Goal: Complete application form

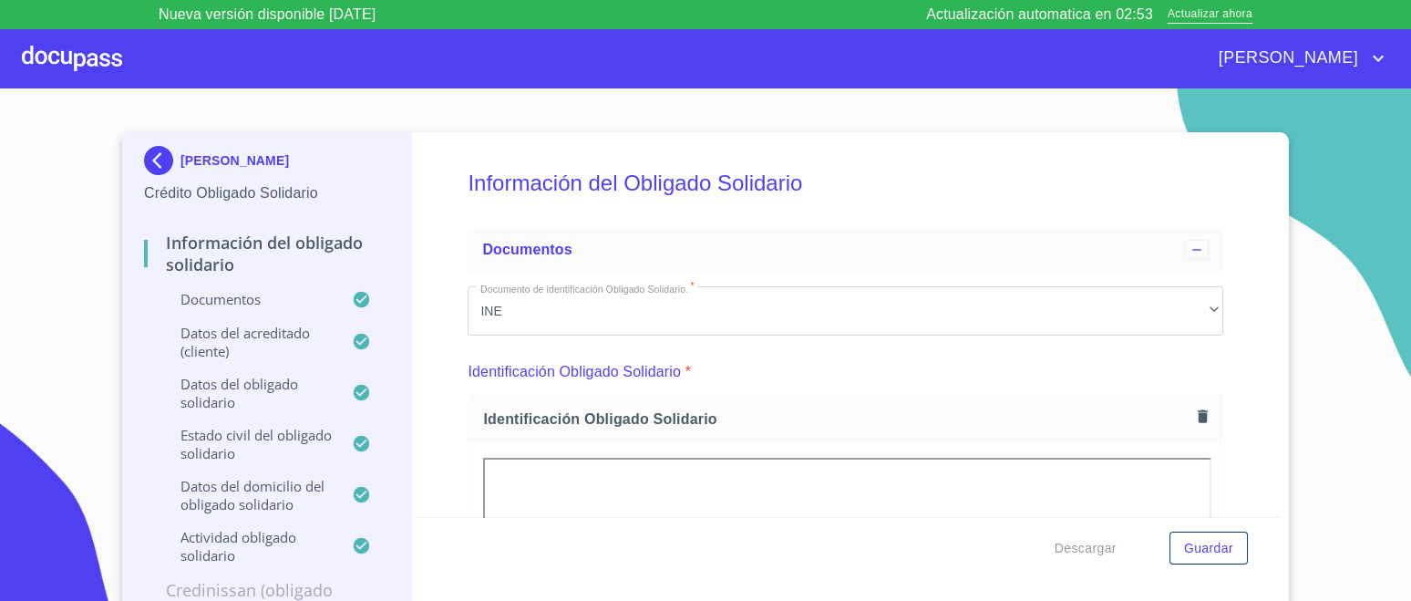
click at [51, 75] on div at bounding box center [72, 58] width 100 height 58
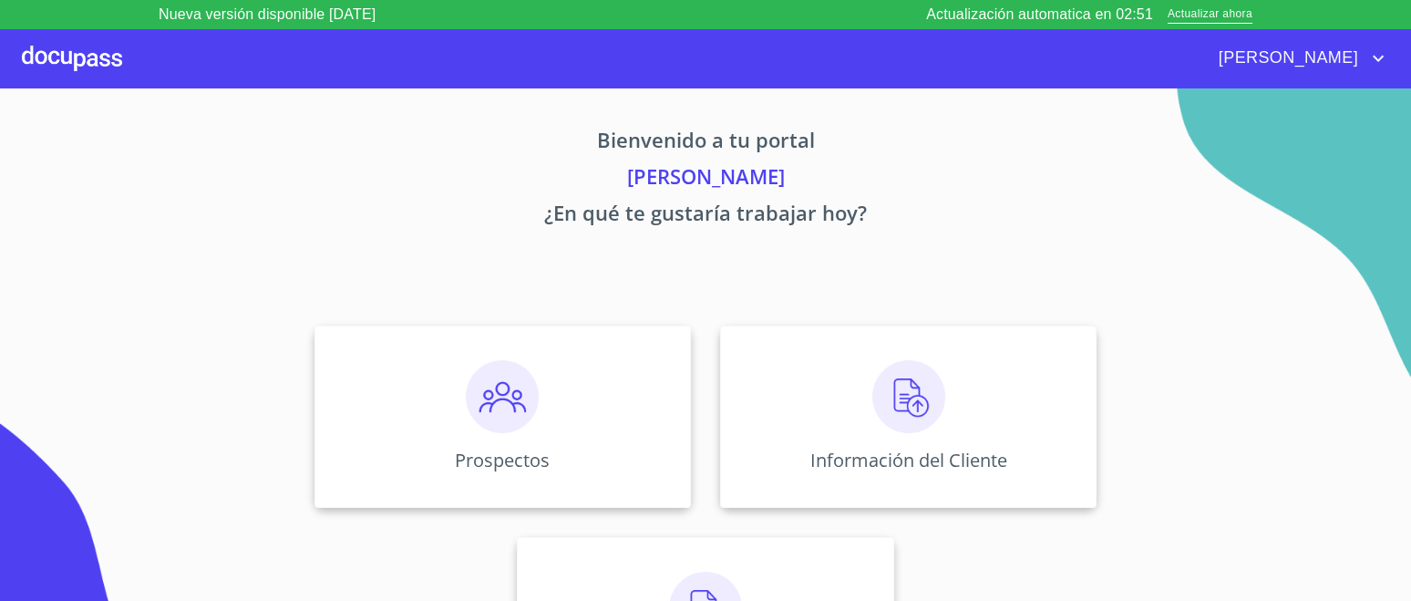
click at [899, 422] on img at bounding box center [908, 396] width 73 height 73
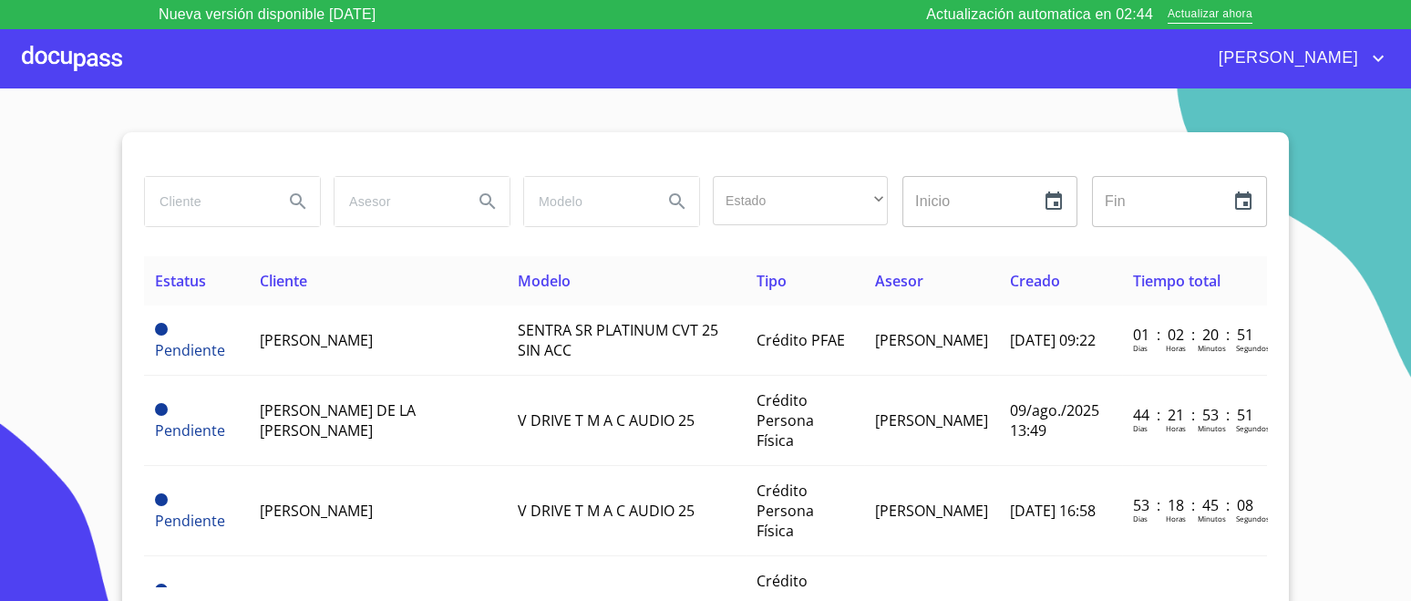
click at [416, 338] on td "[PERSON_NAME]" at bounding box center [378, 340] width 258 height 70
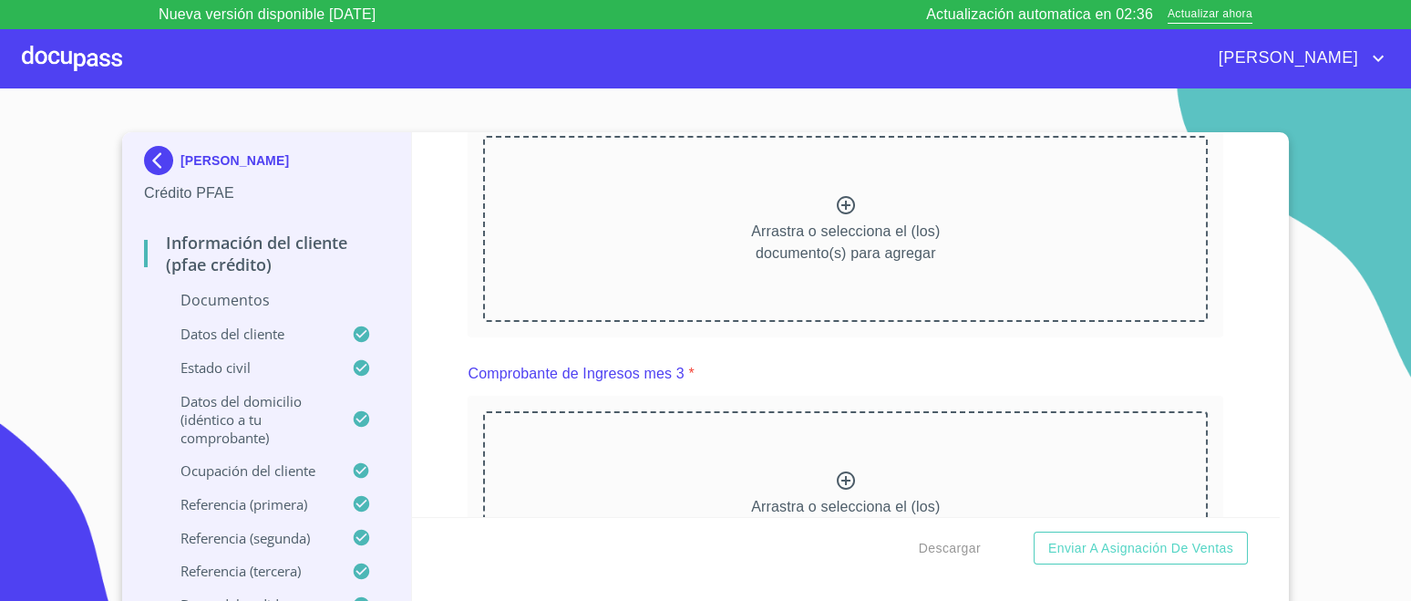
scroll to position [1708, 0]
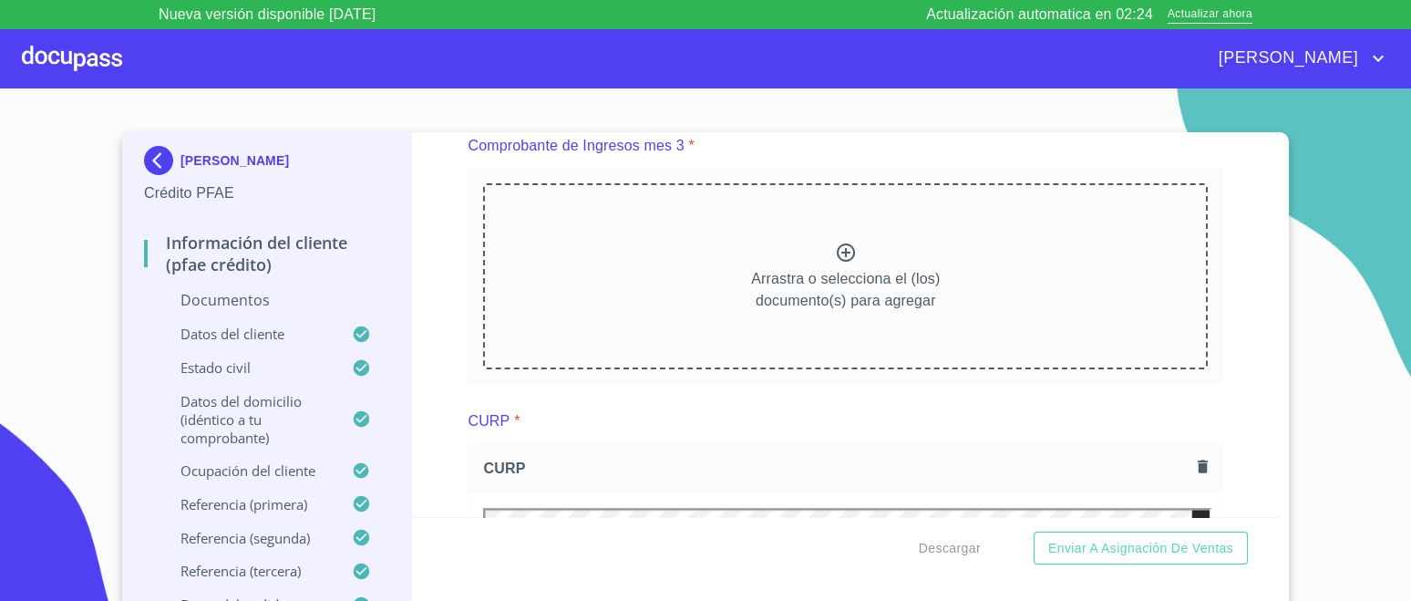
scroll to position [2499, 0]
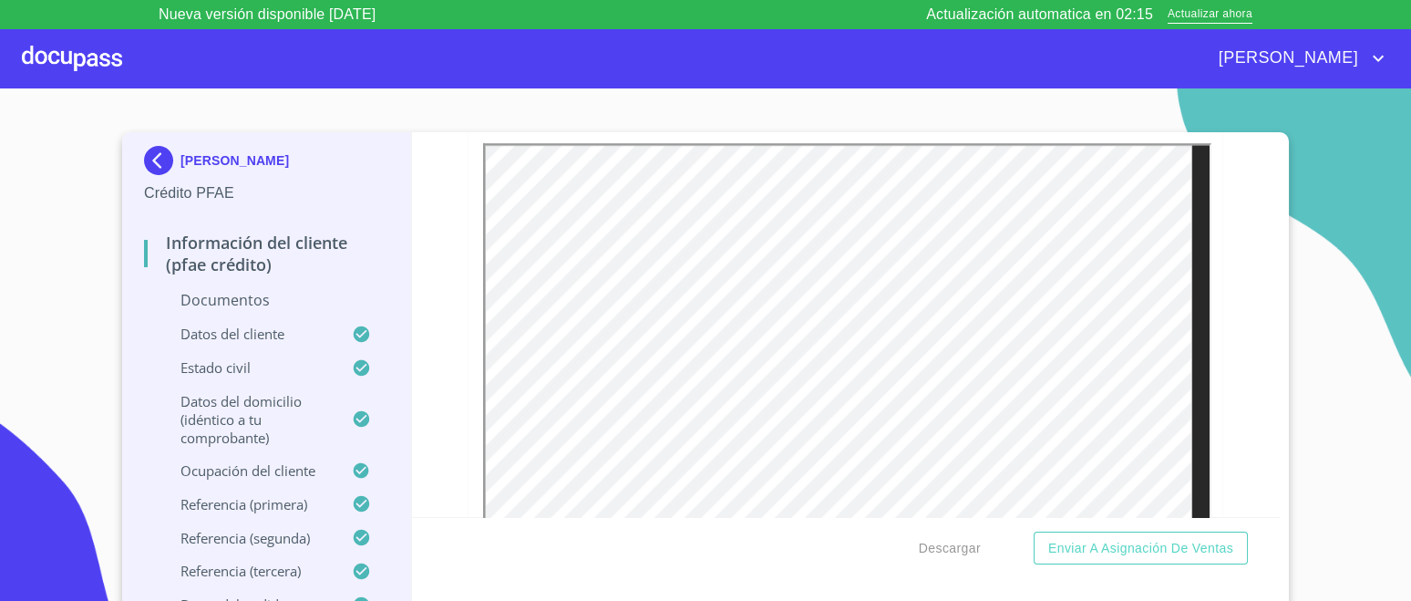
scroll to position [3365, 0]
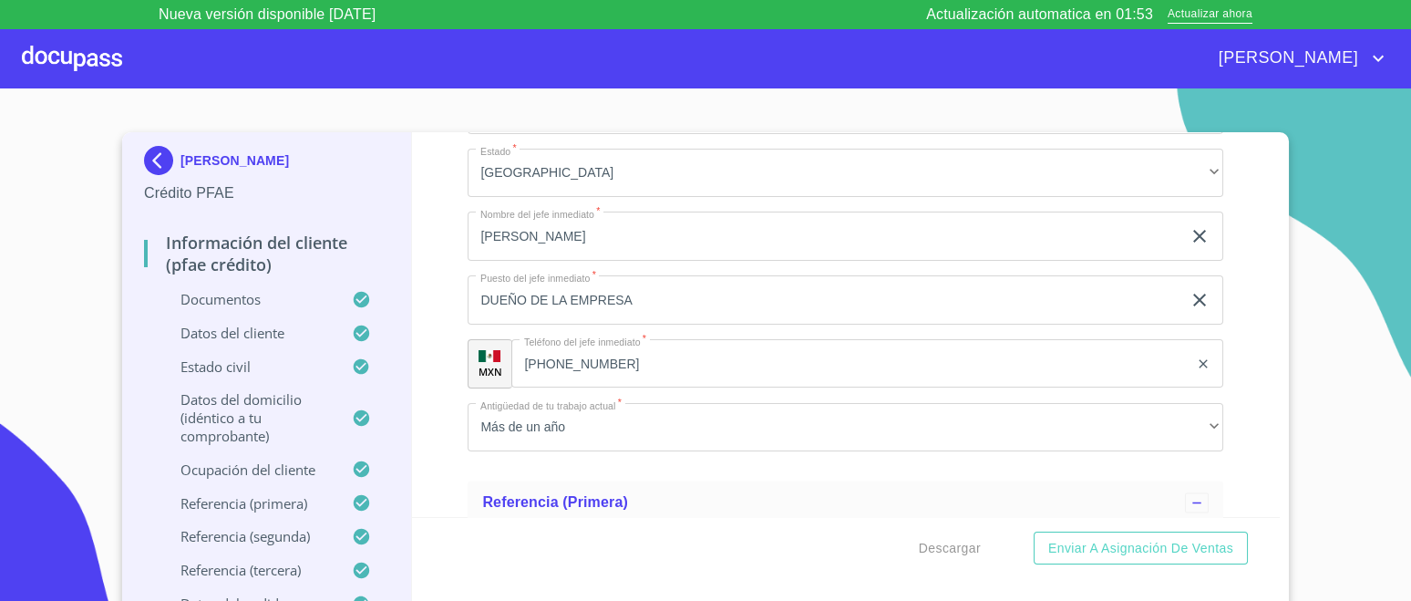
scroll to position [8379, 0]
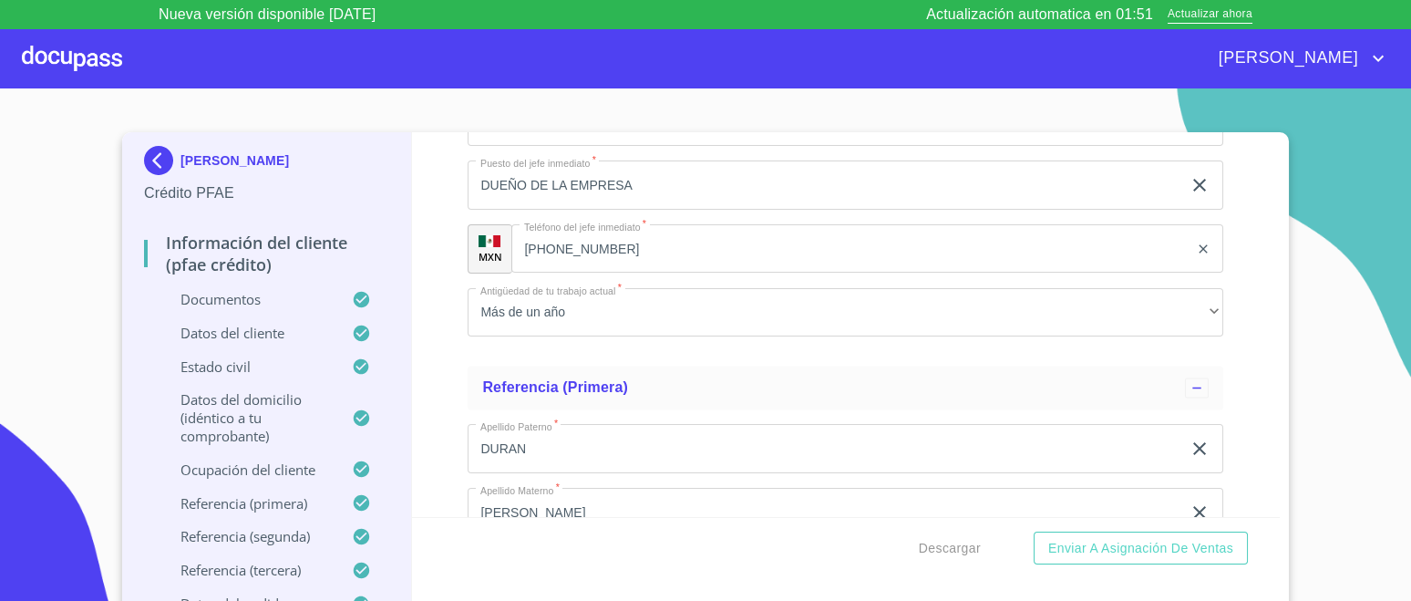
type input "2"
type input "80000"
click at [1224, 337] on div "Información del cliente (PFAE crédito) Documentos Documento de identificación. …" at bounding box center [846, 324] width 869 height 385
click at [1150, 548] on span "Enviar a Asignación de Ventas" at bounding box center [1140, 548] width 185 height 23
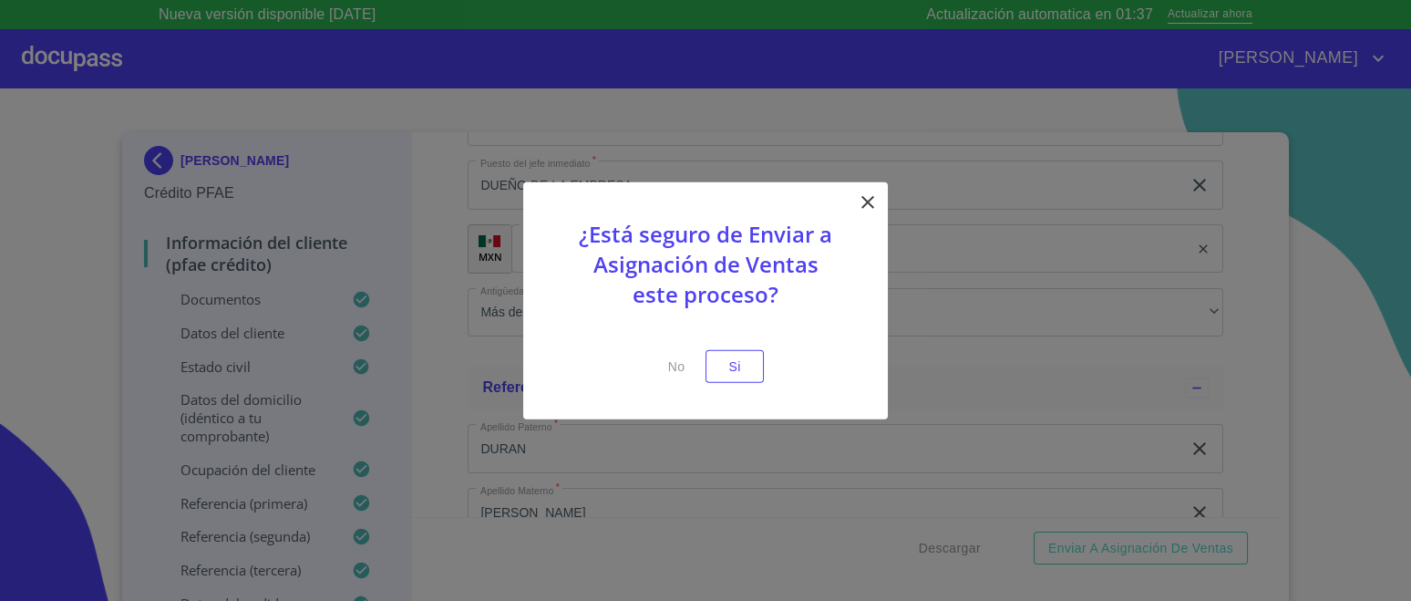
click at [749, 363] on button "Si" at bounding box center [735, 366] width 58 height 34
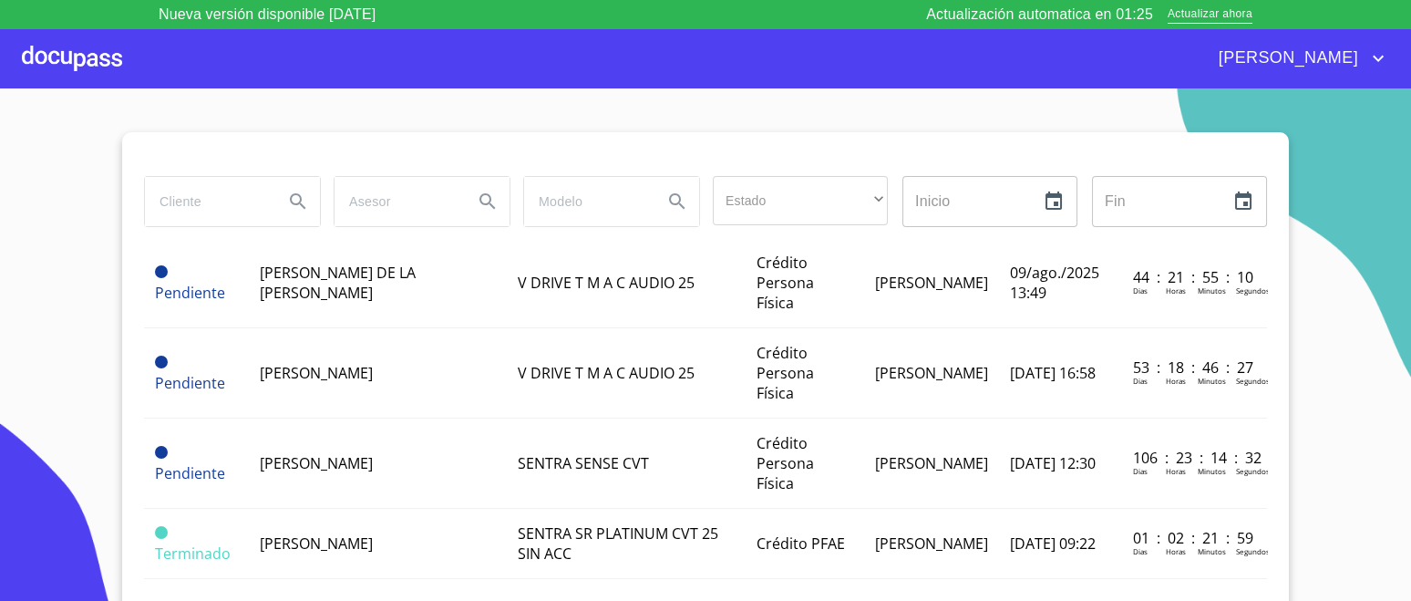
scroll to position [113, 0]
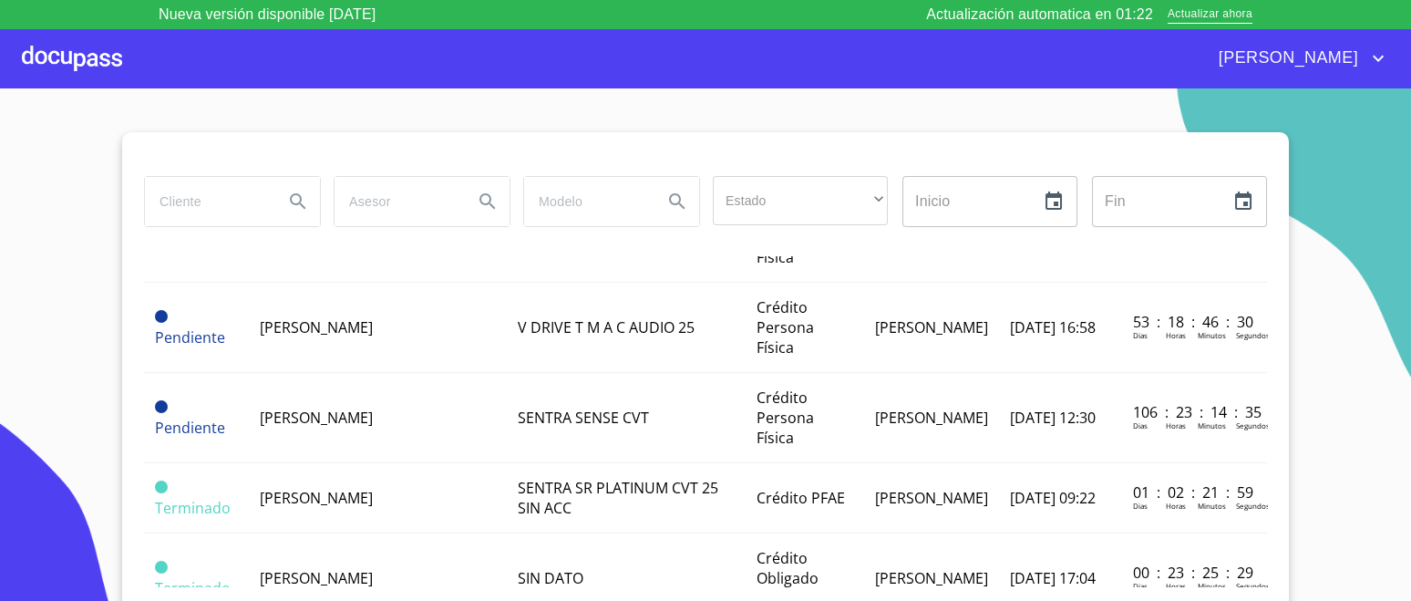
click at [428, 487] on td "[PERSON_NAME]" at bounding box center [378, 498] width 258 height 70
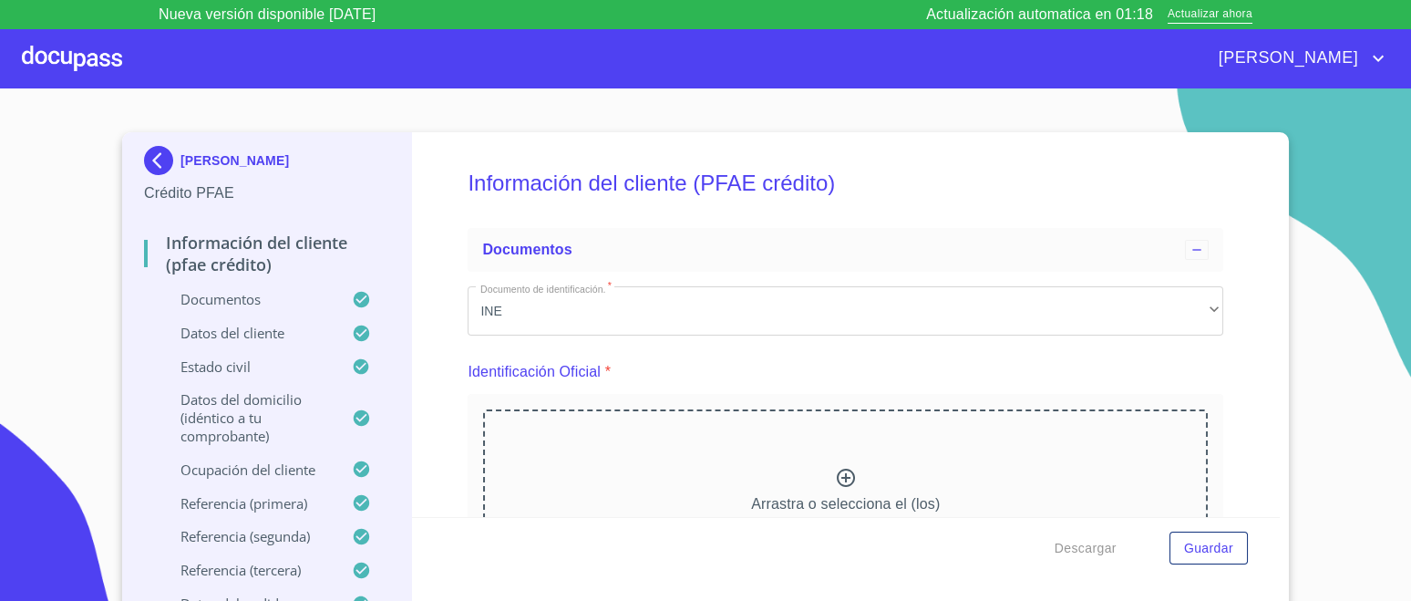
click at [1067, 562] on button "Descargar" at bounding box center [1085, 548] width 77 height 34
